Goal: Use online tool/utility: Utilize a website feature to perform a specific function

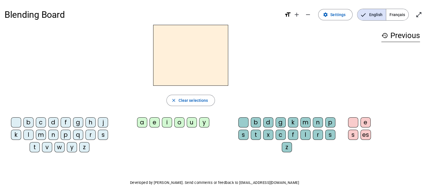
click at [33, 148] on div "t" at bounding box center [35, 147] width 10 height 10
click at [142, 120] on div "a" at bounding box center [142, 122] width 10 height 10
click at [42, 121] on div "c" at bounding box center [41, 122] width 10 height 10
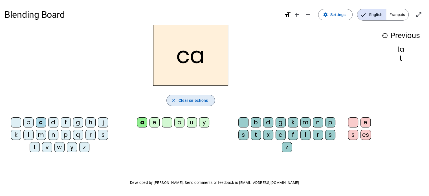
drag, startPoint x: 192, startPoint y: 102, endPoint x: 164, endPoint y: 111, distance: 29.8
click at [192, 102] on span "Clear selections" at bounding box center [194, 100] width 30 height 7
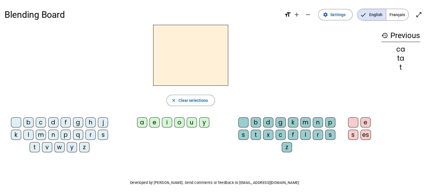
click at [36, 146] on div "t" at bounding box center [35, 147] width 10 height 10
click at [144, 122] on div "a" at bounding box center [142, 122] width 10 height 10
click at [282, 133] on div "c" at bounding box center [281, 135] width 10 height 10
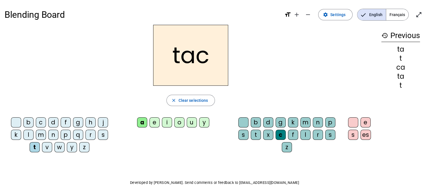
drag, startPoint x: 209, startPoint y: 58, endPoint x: 201, endPoint y: 75, distance: 18.7
click at [208, 58] on h2 "tac" at bounding box center [190, 55] width 75 height 61
click at [195, 101] on span "Clear selections" at bounding box center [194, 100] width 30 height 7
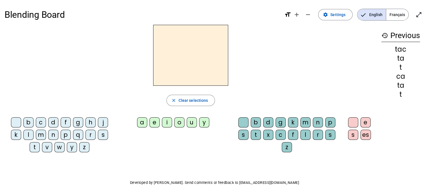
click at [35, 146] on div "t" at bounding box center [35, 147] width 10 height 10
click at [144, 122] on div "a" at bounding box center [142, 122] width 10 height 10
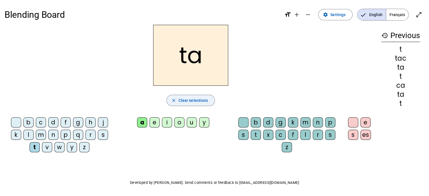
click at [192, 102] on span "Clear selections" at bounding box center [194, 100] width 30 height 7
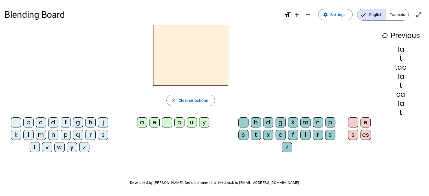
drag, startPoint x: 35, startPoint y: 148, endPoint x: 82, endPoint y: 130, distance: 50.0
click at [35, 148] on div "t" at bounding box center [35, 147] width 10 height 10
click at [152, 122] on div "e" at bounding box center [155, 122] width 10 height 10
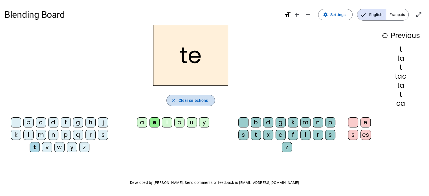
click at [197, 99] on span "Clear selections" at bounding box center [194, 100] width 30 height 7
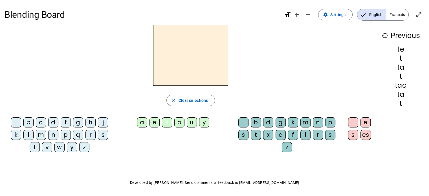
click at [102, 122] on div "j" at bounding box center [103, 122] width 10 height 10
click at [152, 121] on div "e" at bounding box center [155, 122] width 10 height 10
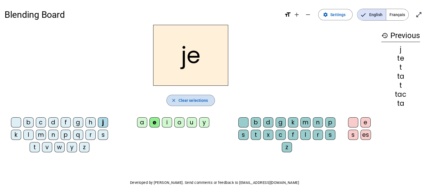
click at [192, 102] on span "Clear selections" at bounding box center [194, 100] width 30 height 7
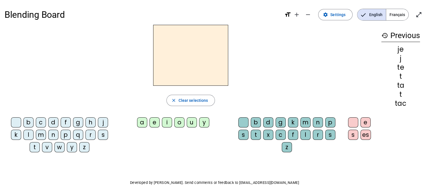
click at [55, 122] on div "d" at bounding box center [53, 122] width 10 height 10
click at [156, 121] on div "e" at bounding box center [155, 122] width 10 height 10
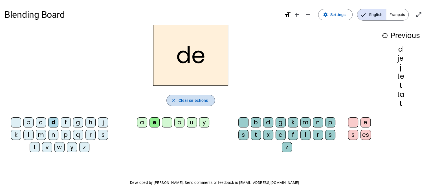
click at [182, 98] on span "Clear selections" at bounding box center [194, 100] width 30 height 7
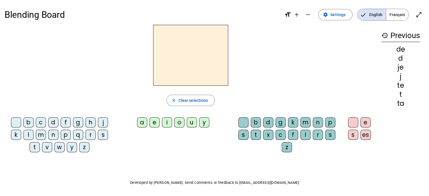
click at [41, 135] on div "m" at bounding box center [41, 135] width 10 height 10
click at [155, 121] on div "e" at bounding box center [155, 122] width 10 height 10
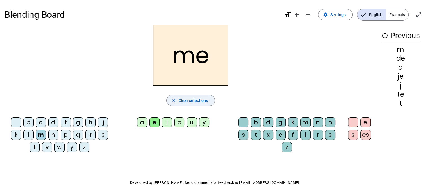
click at [188, 101] on span "Clear selections" at bounding box center [194, 100] width 30 height 7
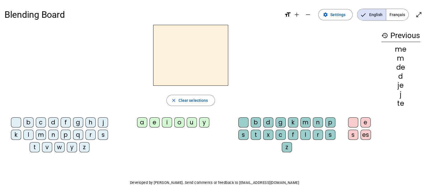
click at [40, 135] on div "m" at bounding box center [41, 135] width 10 height 10
click at [140, 123] on div "a" at bounding box center [142, 122] width 10 height 10
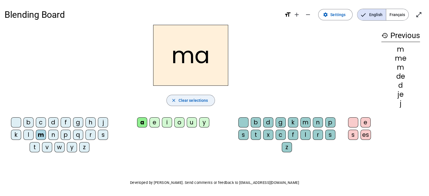
click at [192, 101] on span "Clear selections" at bounding box center [194, 100] width 30 height 7
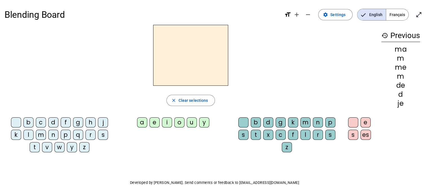
click at [28, 135] on div "l" at bounding box center [28, 135] width 10 height 10
click at [143, 122] on div "a" at bounding box center [142, 122] width 10 height 10
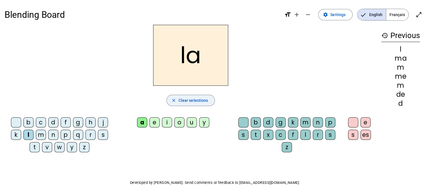
click at [191, 96] on span "button" at bounding box center [191, 101] width 48 height 14
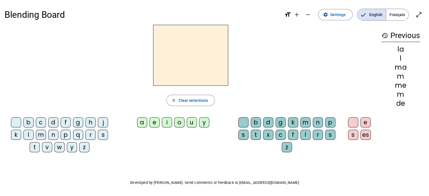
click at [27, 135] on div "l" at bounding box center [28, 135] width 10 height 10
click at [142, 119] on div "a" at bounding box center [142, 122] width 10 height 10
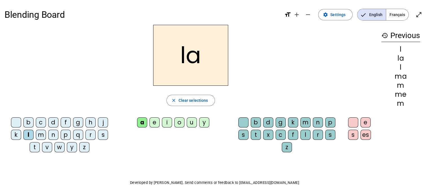
click at [283, 133] on div "c" at bounding box center [281, 135] width 10 height 10
